Goal: Navigation & Orientation: Find specific page/section

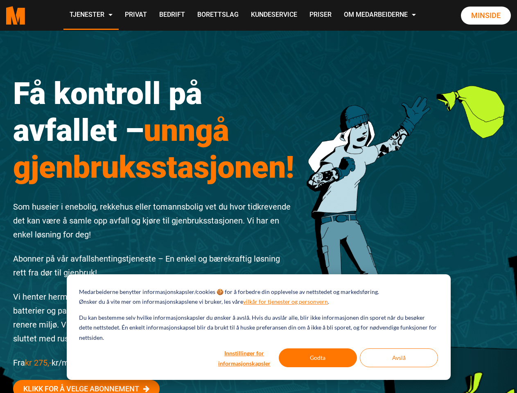
click at [258, 197] on div "Få kontroll på avfallet – unngå gjenbruksstasjonen! Som huseier i enebolig, rek…" at bounding box center [154, 257] width 294 height 400
click at [245, 358] on button "Innstillinger for informasjonskapsler" at bounding box center [244, 357] width 63 height 19
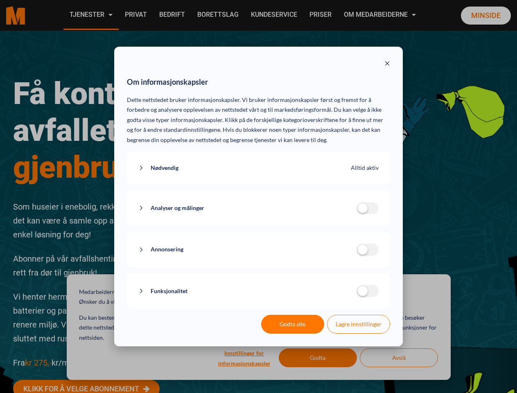
click at [318, 358] on div "Om informasjonskapsler Dette nettstedet bruker informasjonskapsler. Vi bruker i…" at bounding box center [258, 196] width 517 height 393
click at [399, 358] on div "Om informasjonskapsler Dette nettstedet bruker informasjonskapsler. Vi bruker i…" at bounding box center [258, 196] width 517 height 393
click at [90, 15] on div "Om informasjonskapsler Dette nettstedet bruker informasjonskapsler. Vi bruker i…" at bounding box center [258, 196] width 517 height 393
click at [381, 15] on div "Om informasjonskapsler Dette nettstedet bruker informasjonskapsler. Vi bruker i…" at bounding box center [258, 196] width 517 height 393
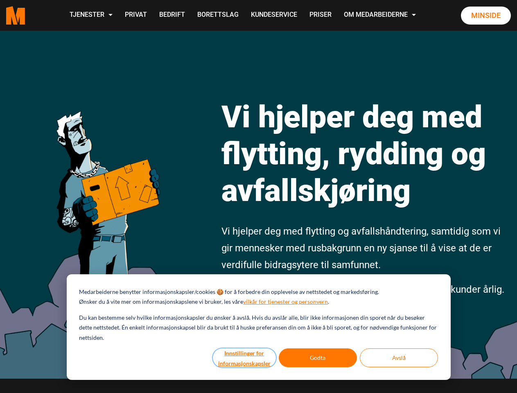
click at [245, 358] on button "Innstillinger for informasjonskapsler" at bounding box center [244, 357] width 63 height 19
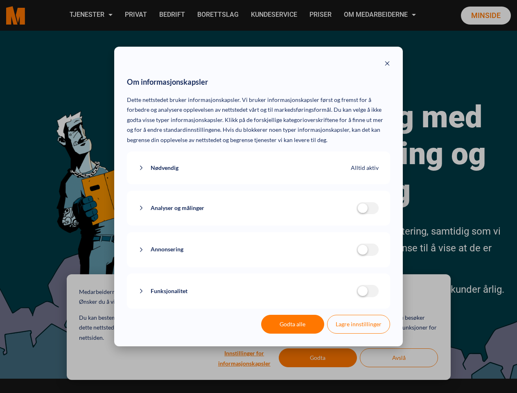
click at [318, 358] on div "Om informasjonskapsler Dette nettstedet bruker informasjonskapsler. Vi bruker i…" at bounding box center [258, 196] width 517 height 393
click at [399, 358] on div "Om informasjonskapsler Dette nettstedet bruker informasjonskapsler. Vi bruker i…" at bounding box center [258, 196] width 517 height 393
click at [90, 15] on div "Om informasjonskapsler Dette nettstedet bruker informasjonskapsler. Vi bruker i…" at bounding box center [258, 196] width 517 height 393
click at [381, 15] on div "Om informasjonskapsler Dette nettstedet bruker informasjonskapsler. Vi bruker i…" at bounding box center [258, 196] width 517 height 393
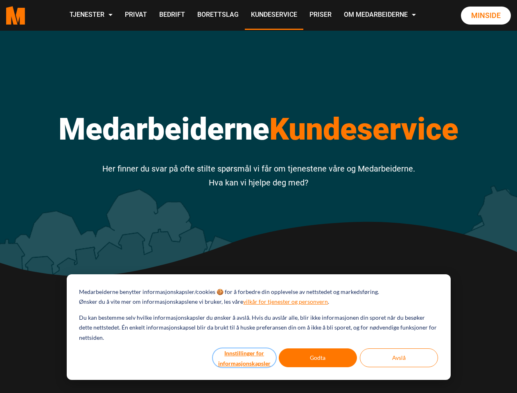
click at [245, 358] on button "Innstillinger for informasjonskapsler" at bounding box center [244, 357] width 63 height 19
